Goal: Contribute content: Contribute content

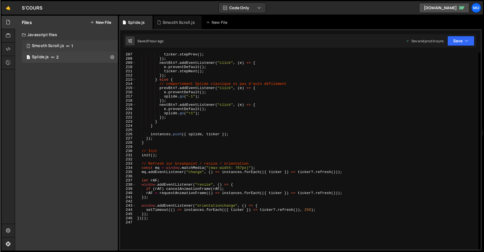
scroll to position [865, 0]
click at [93, 24] on icon at bounding box center [92, 22] width 4 height 4
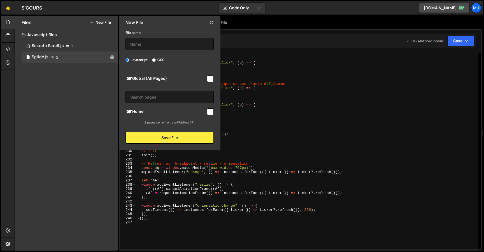
click at [150, 79] on span "Global (All Pages)" at bounding box center [165, 78] width 81 height 7
checkbox input "true"
click at [149, 44] on input "text" at bounding box center [169, 44] width 88 height 12
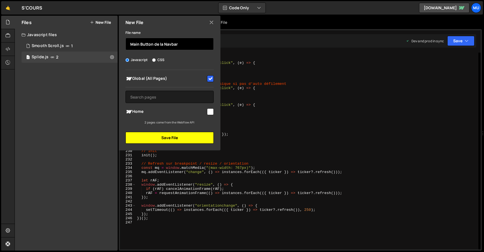
type input "Main Button de la Navbar"
click at [157, 134] on button "Save File" at bounding box center [169, 138] width 88 height 12
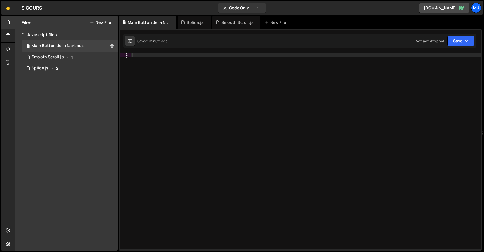
click at [240, 85] on div at bounding box center [305, 155] width 349 height 205
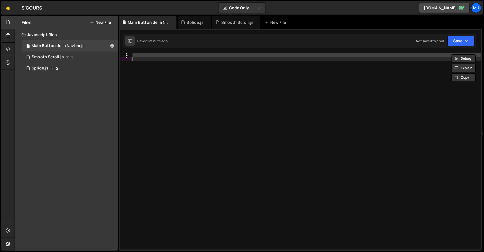
paste textarea
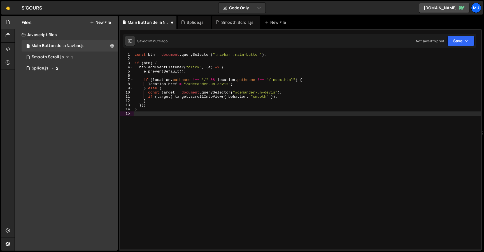
click at [219, 131] on div "const btn = document . querySelector ( ".navbar .main-button" ) ; if ( btn ) { …" at bounding box center [306, 155] width 347 height 205
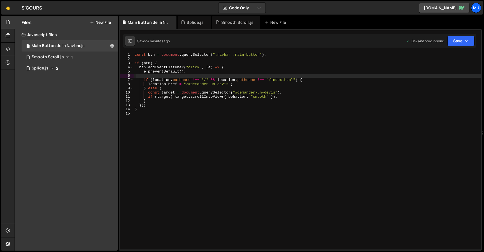
click at [262, 75] on div "const btn = document . querySelector ( ".navbar .main-button" ) ; if ( btn ) { …" at bounding box center [306, 155] width 347 height 205
type textarea "}"
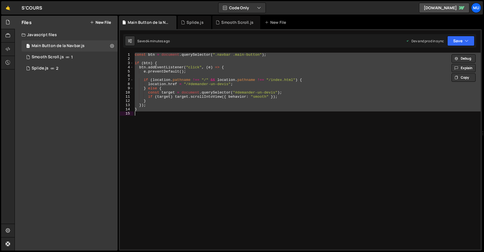
paste textarea
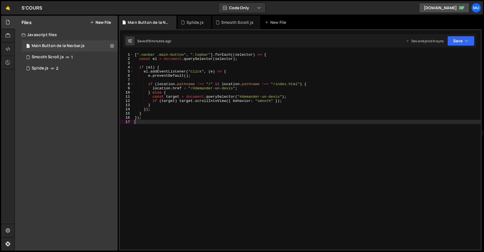
click at [292, 76] on div "[ ".navbar .main-button" , ".topbar" ] . forEach (( selector ) => { const el = …" at bounding box center [306, 155] width 347 height 205
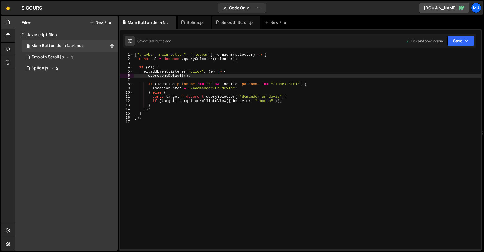
type textarea "});"
